Goal: Information Seeking & Learning: Learn about a topic

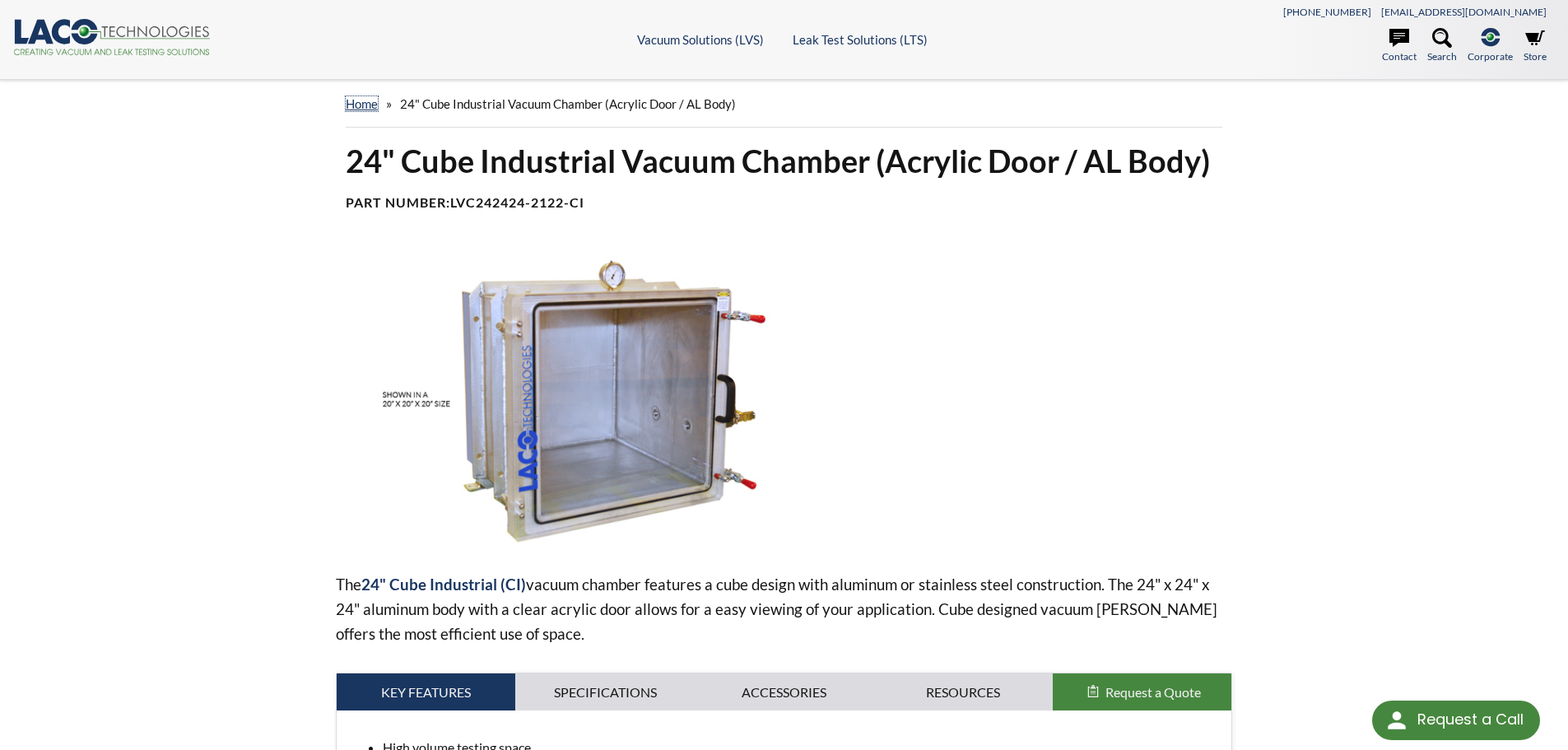
click at [364, 106] on link "home" at bounding box center [361, 104] width 32 height 15
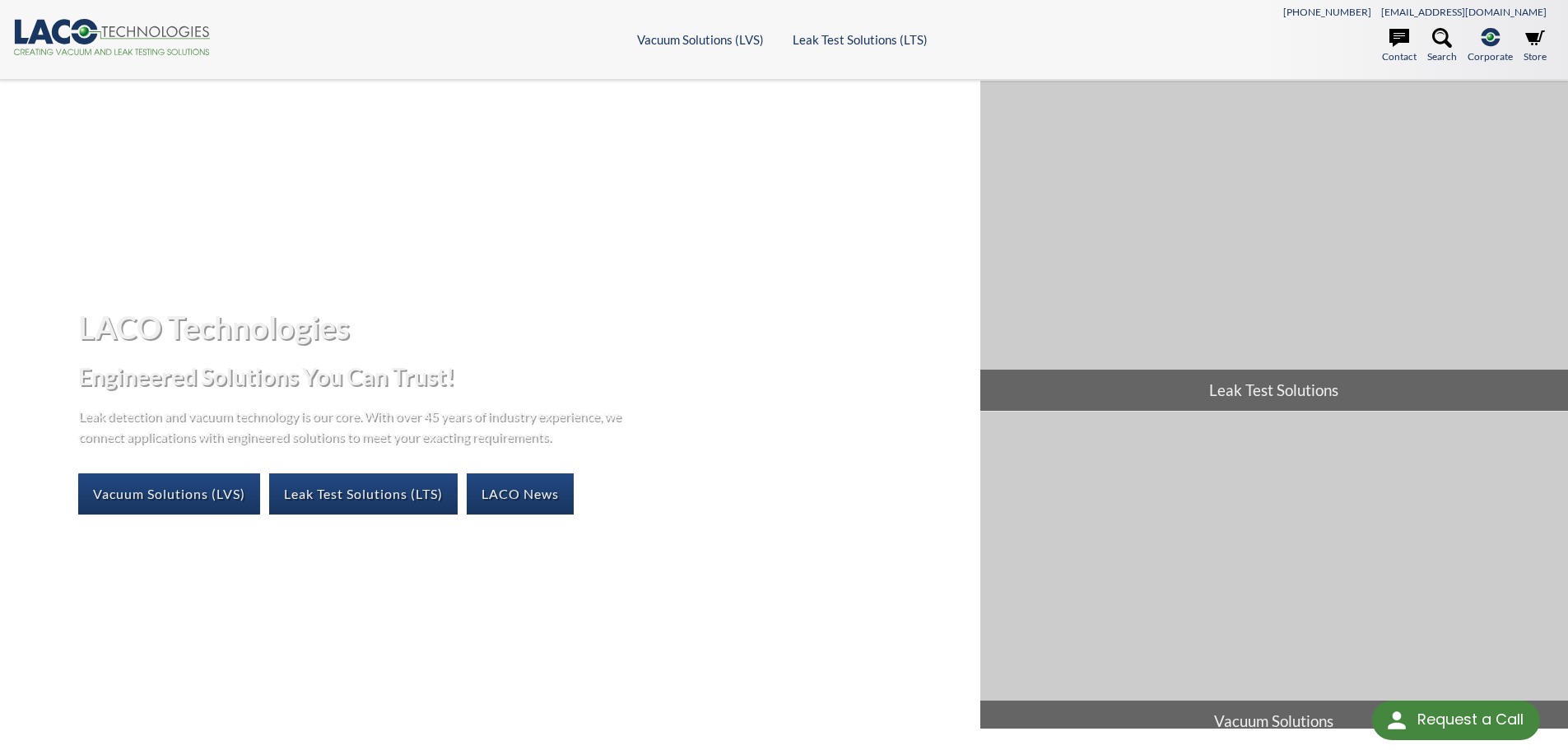
click at [200, 495] on link "Vacuum Solutions (LVS)" at bounding box center [169, 494] width 182 height 41
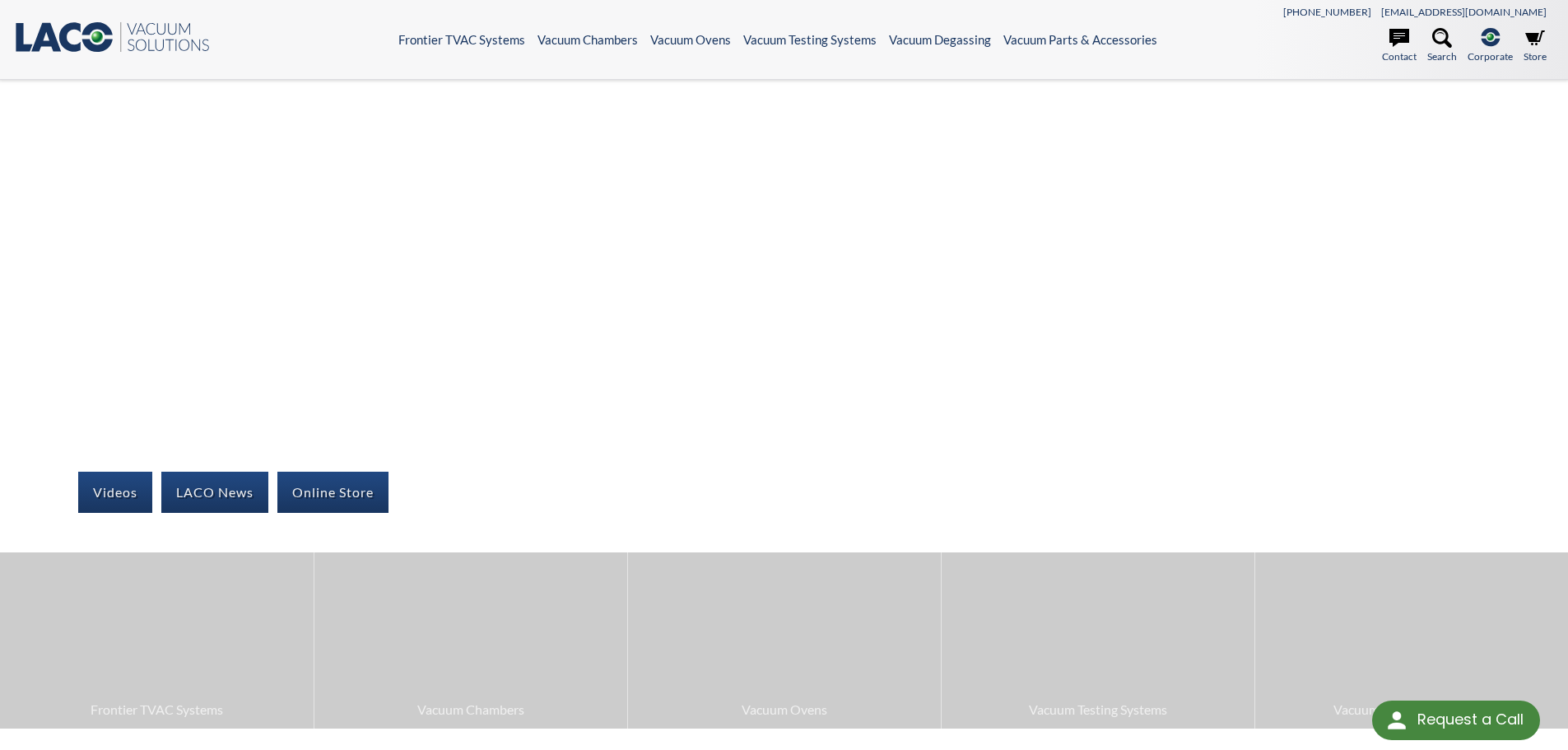
select select "Fordítómodul"
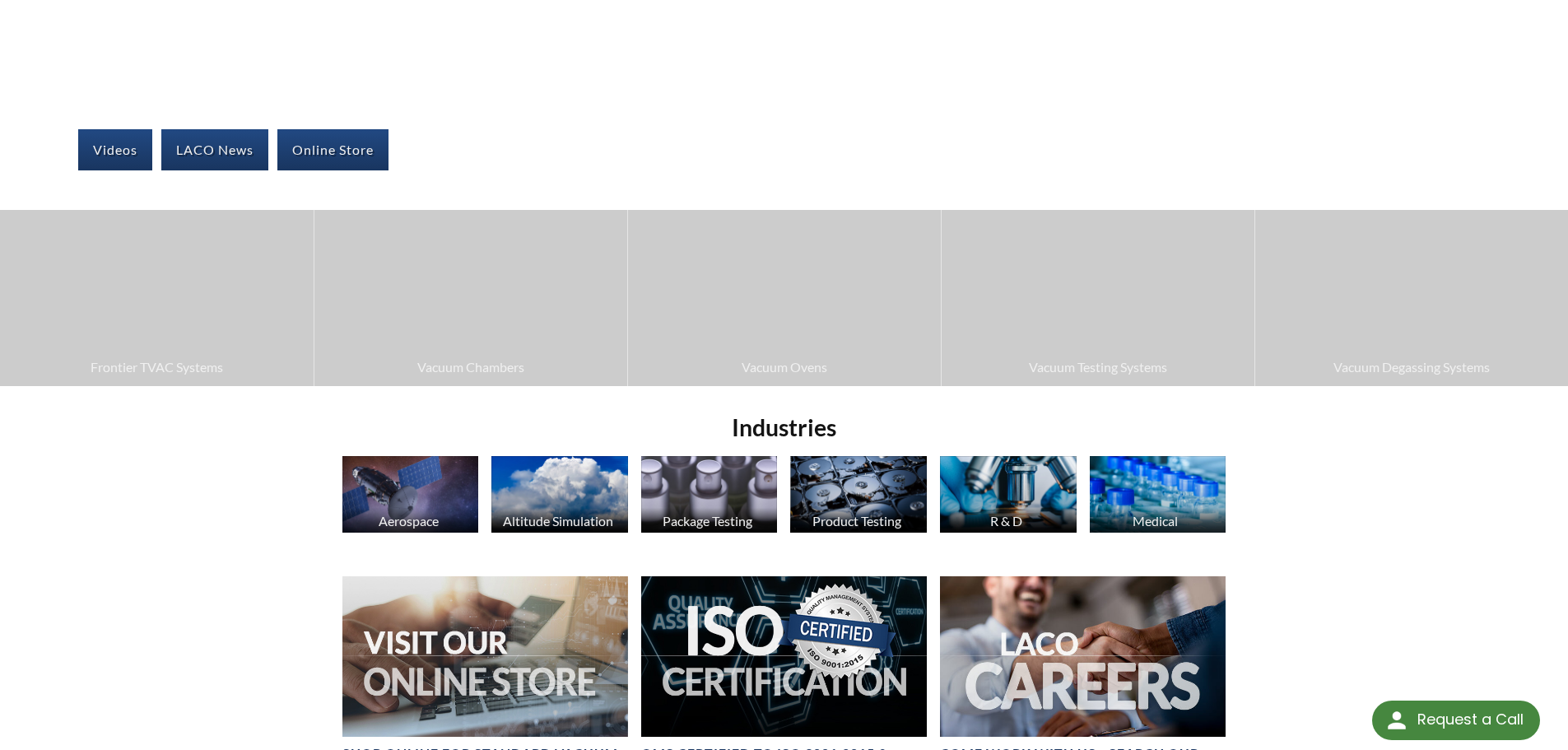
scroll to position [334, 0]
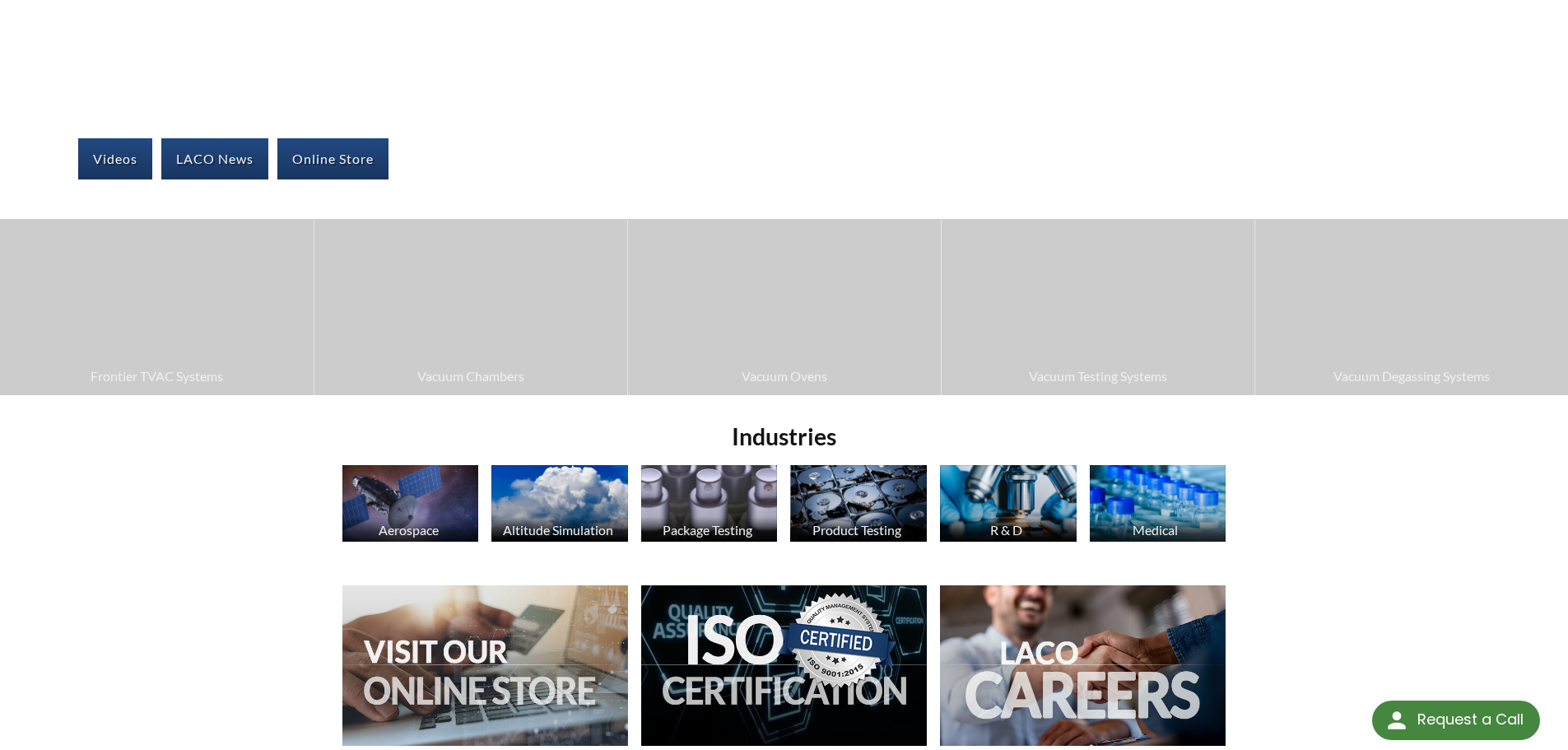
click at [461, 383] on span "Vacuum Chambers" at bounding box center [470, 376] width 297 height 21
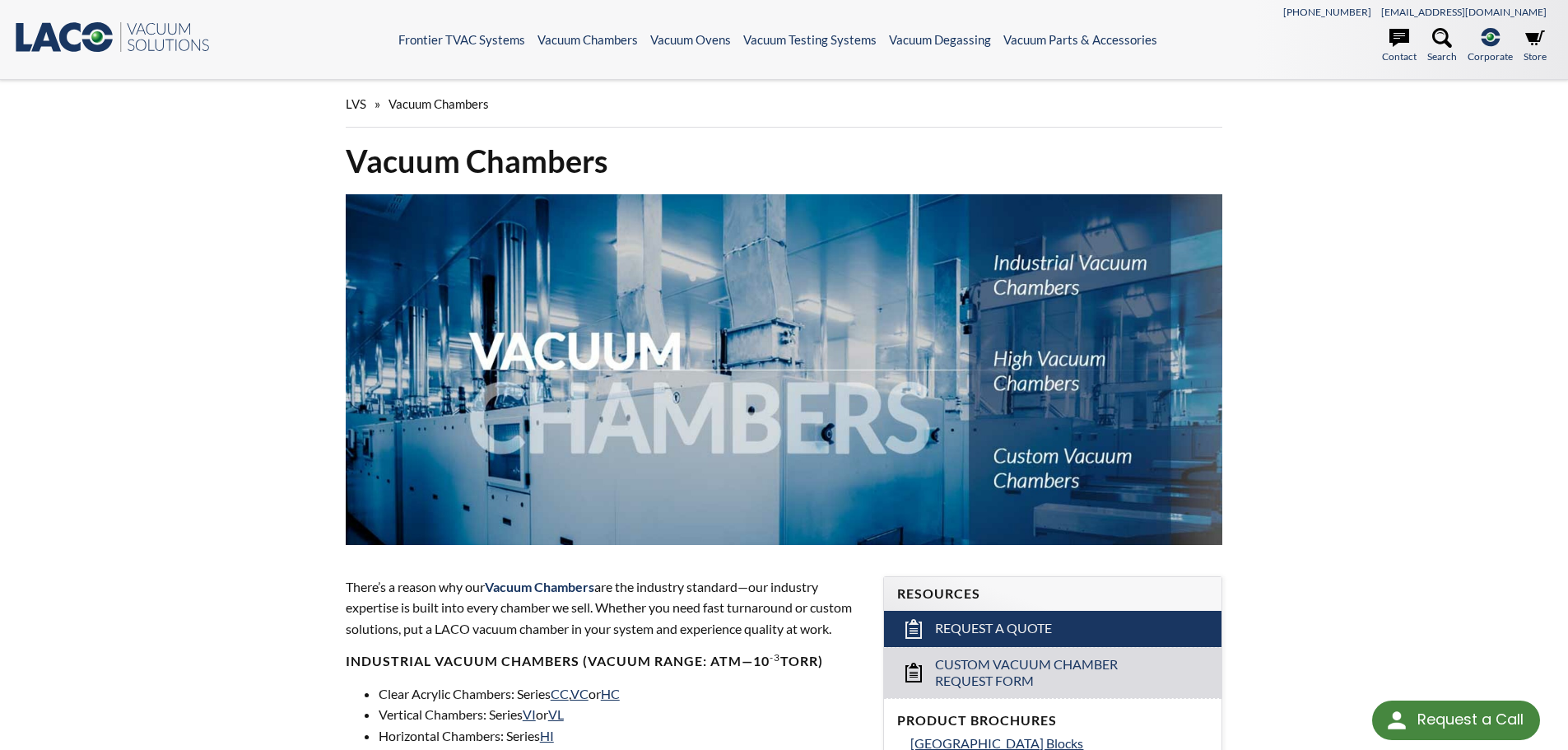
click at [1044, 373] on img at bounding box center [784, 369] width 877 height 351
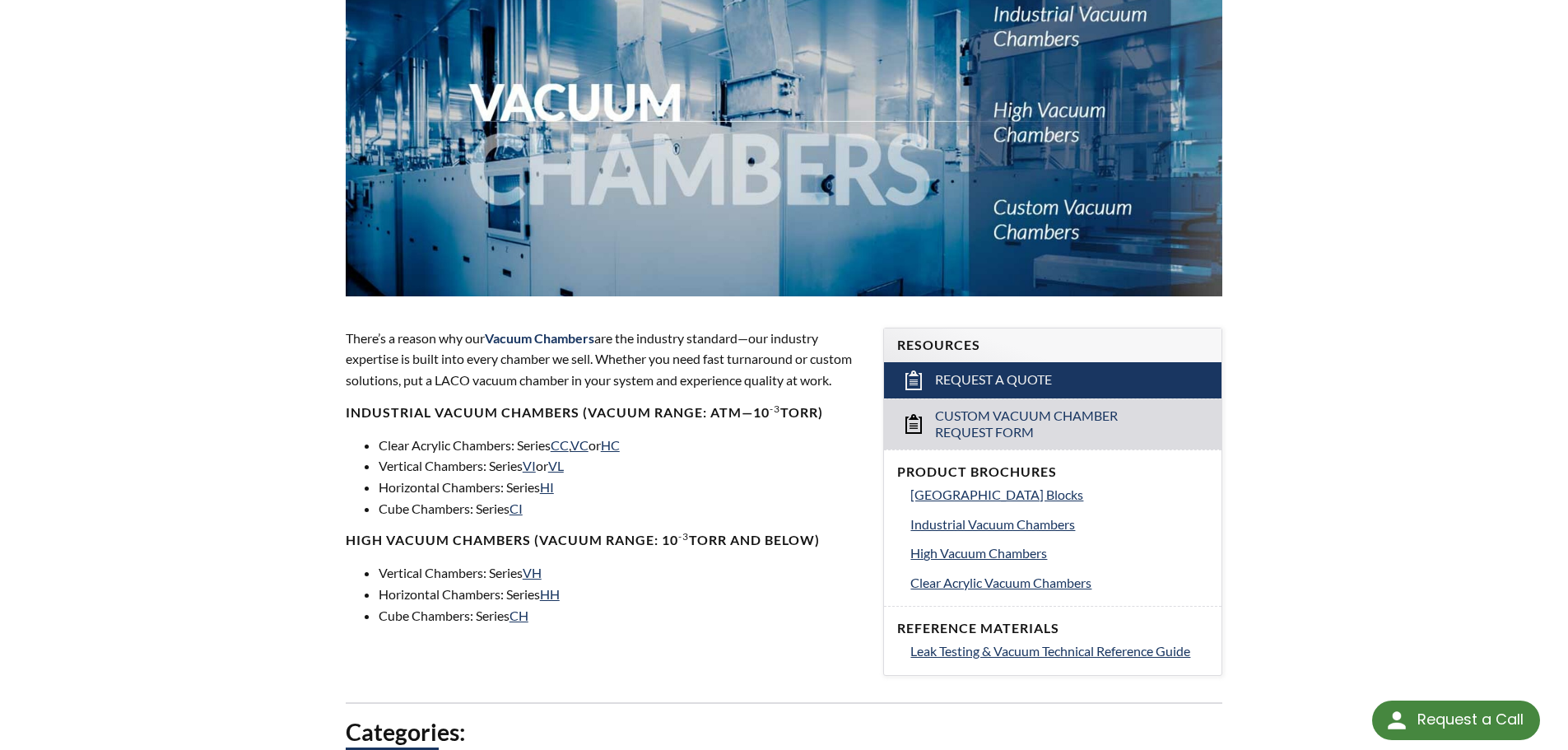
scroll to position [250, 0]
click at [947, 554] on span "High Vacuum Chambers" at bounding box center [978, 551] width 137 height 16
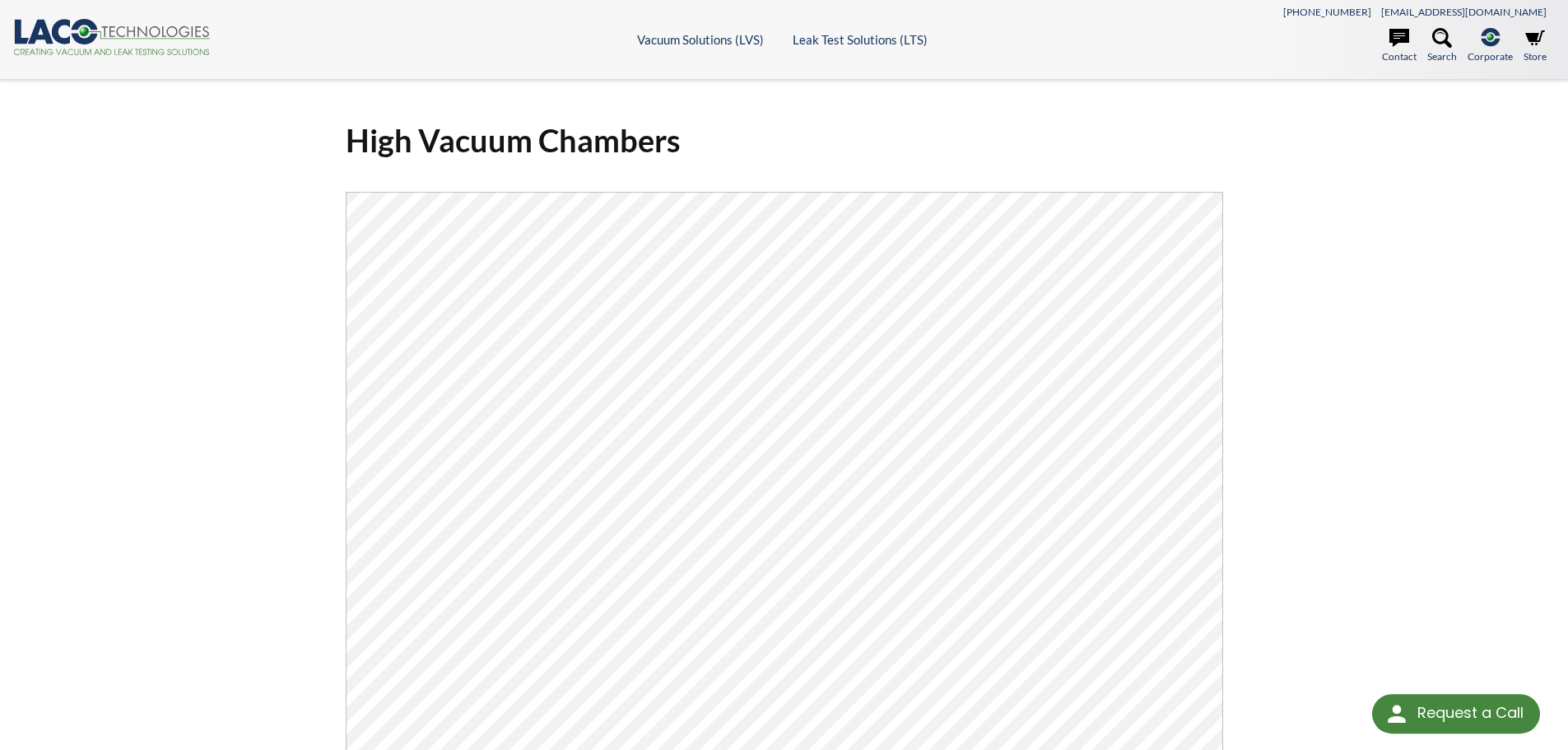
select select "Fordítómodul"
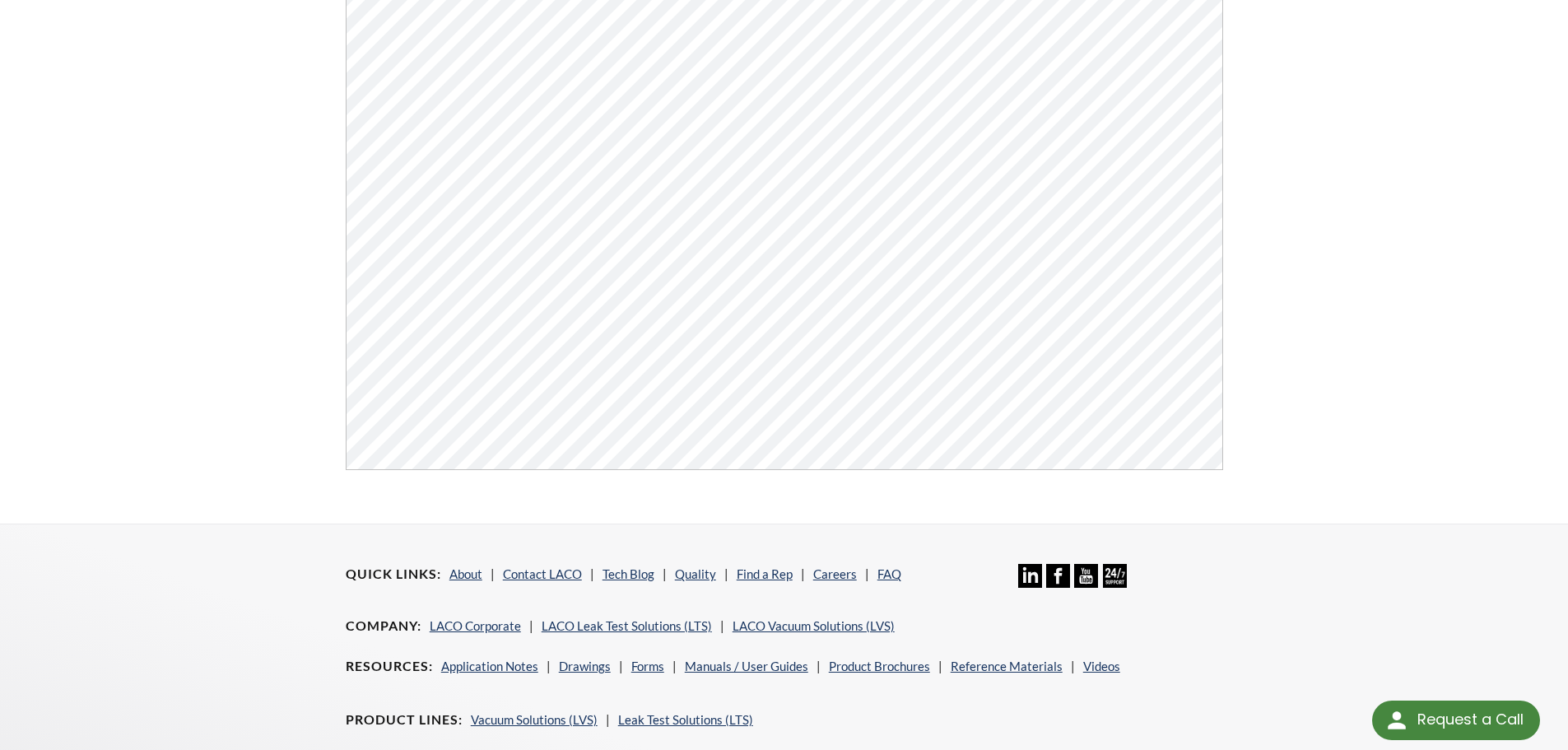
scroll to position [627, 0]
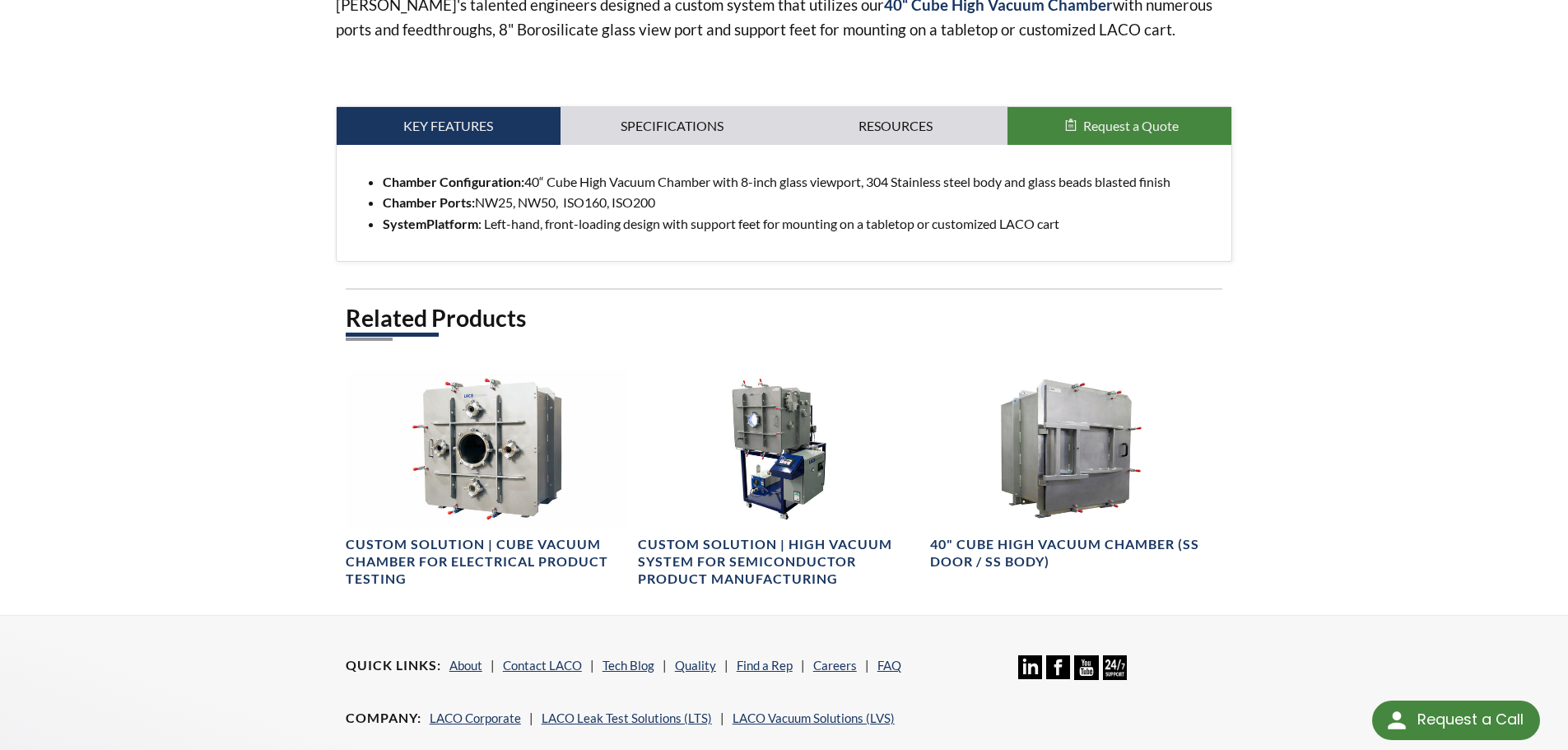
scroll to position [682, 0]
click at [676, 124] on link "Specifications" at bounding box center [672, 126] width 224 height 38
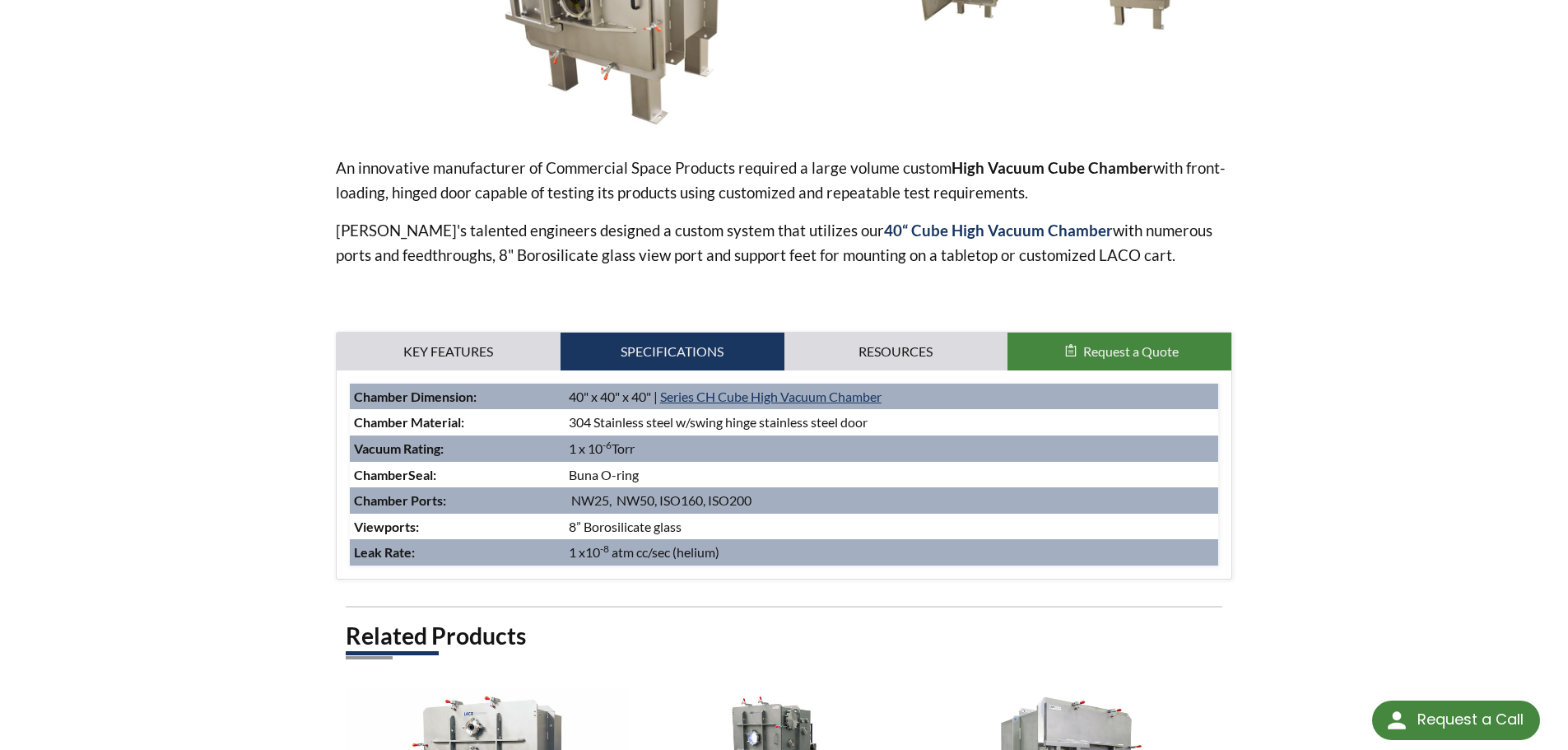
scroll to position [456, 0]
drag, startPoint x: 838, startPoint y: 274, endPoint x: 722, endPoint y: 215, distance: 130.1
click at [722, 215] on div "An innovative manufacturer of Commercial Space Products required a large volume…" at bounding box center [784, 231] width 897 height 150
